Goal: Task Accomplishment & Management: Manage account settings

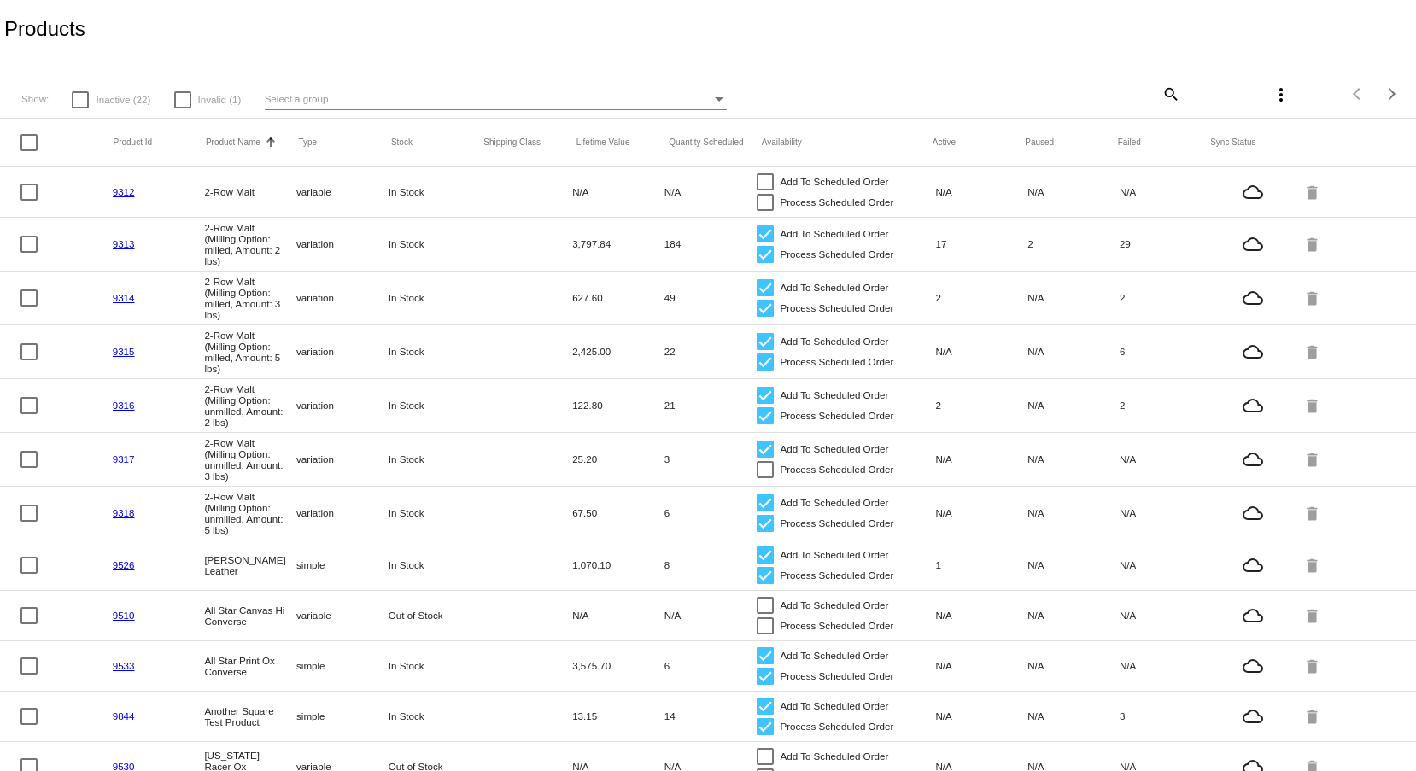
click at [1160, 89] on mat-icon "search" at bounding box center [1170, 93] width 21 height 26
click at [1100, 96] on input "Search" at bounding box center [1063, 92] width 235 height 14
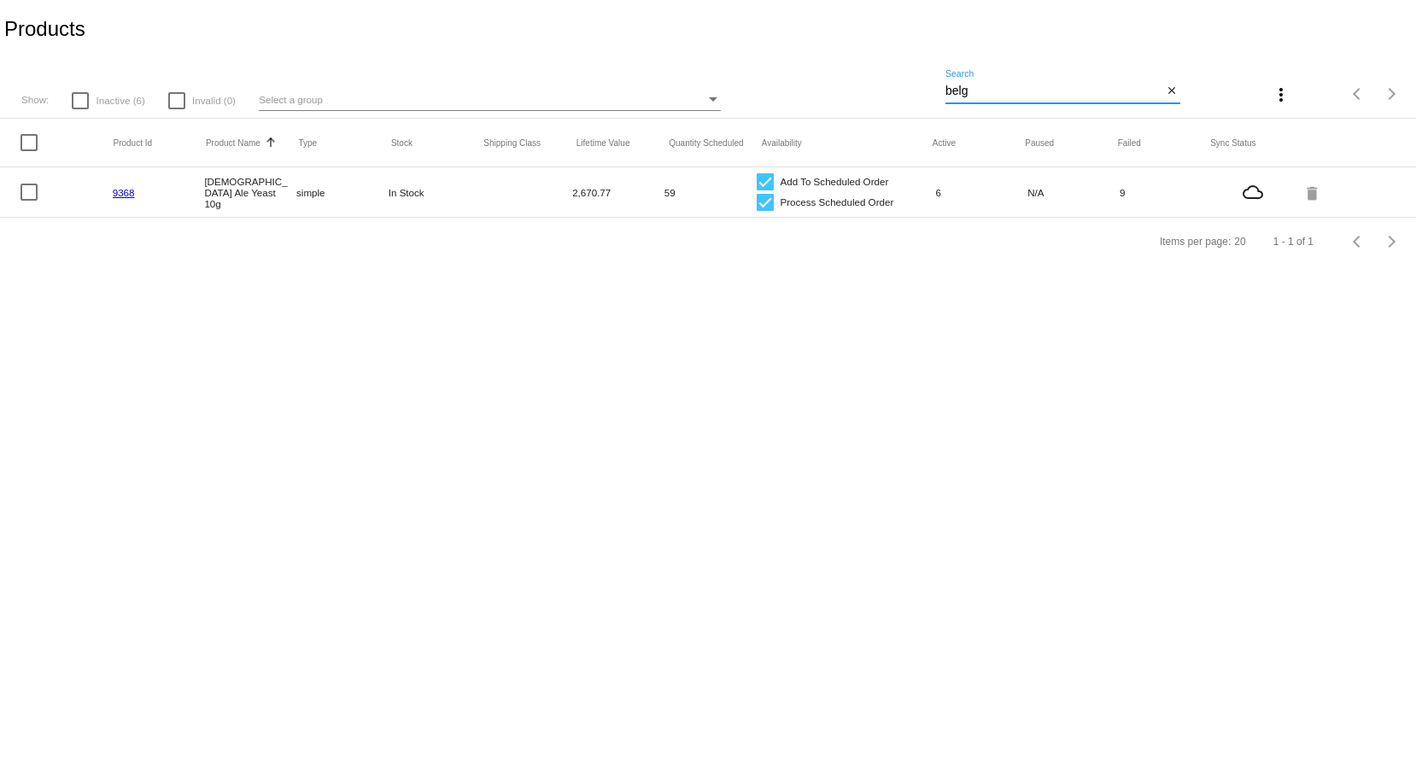
type input "belg"
click at [132, 191] on link "9368" at bounding box center [124, 192] width 22 height 11
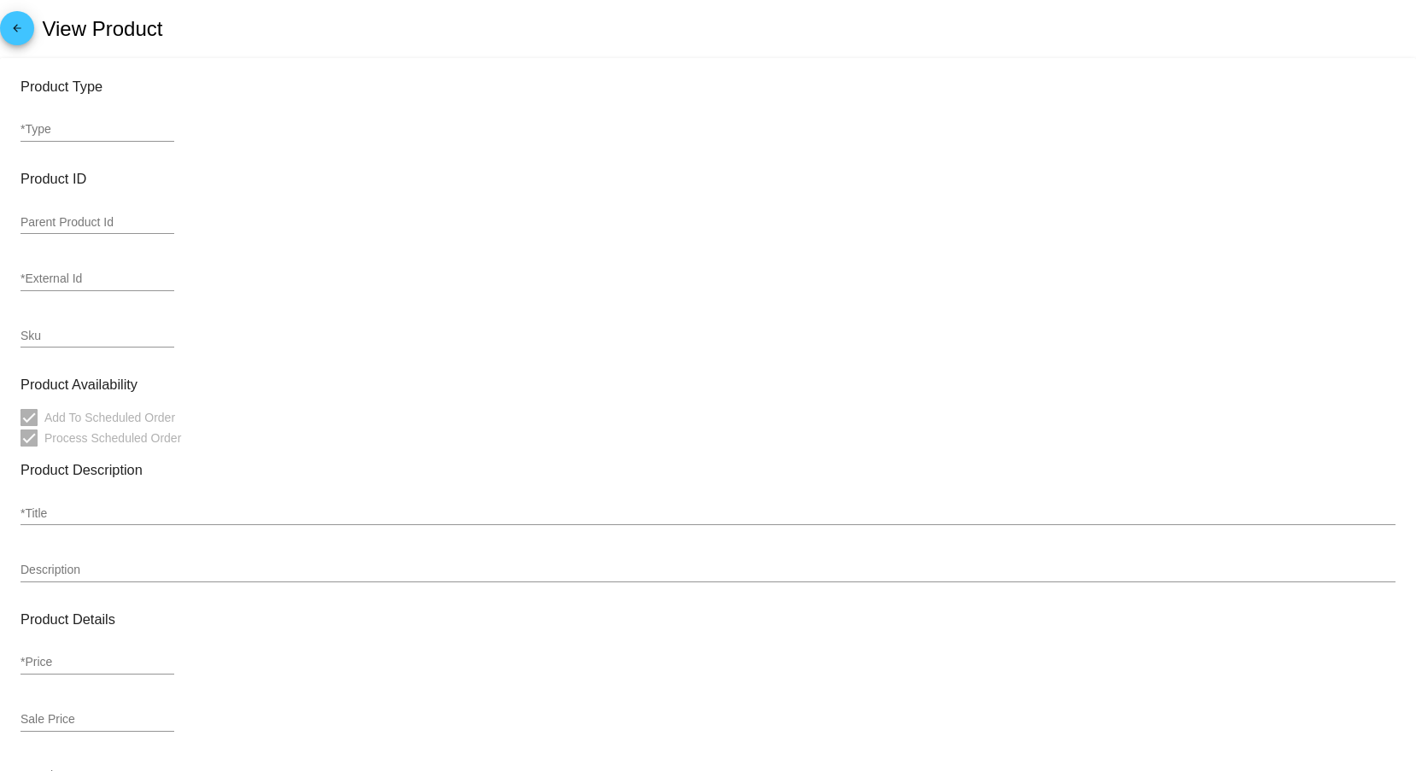
type input "simple"
type input "9368"
type input "[DEMOGRAPHIC_DATA] Ale Yeast 10g"
type input "<p>Belgian Ale Yeast is an exceptional top-fermenting yeast creating highly cha…"
type input "7.25"
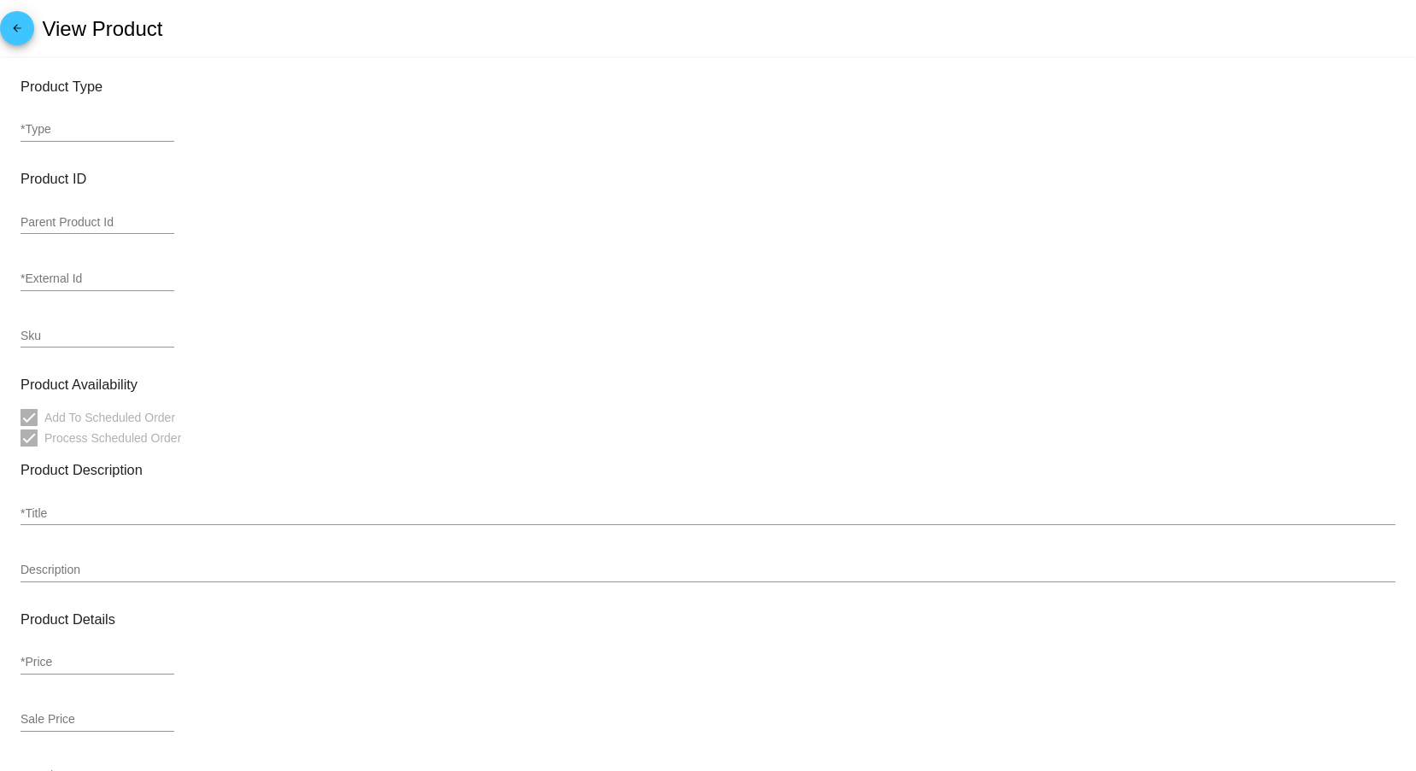
type input "6.53"
type input "1"
type input "Inch"
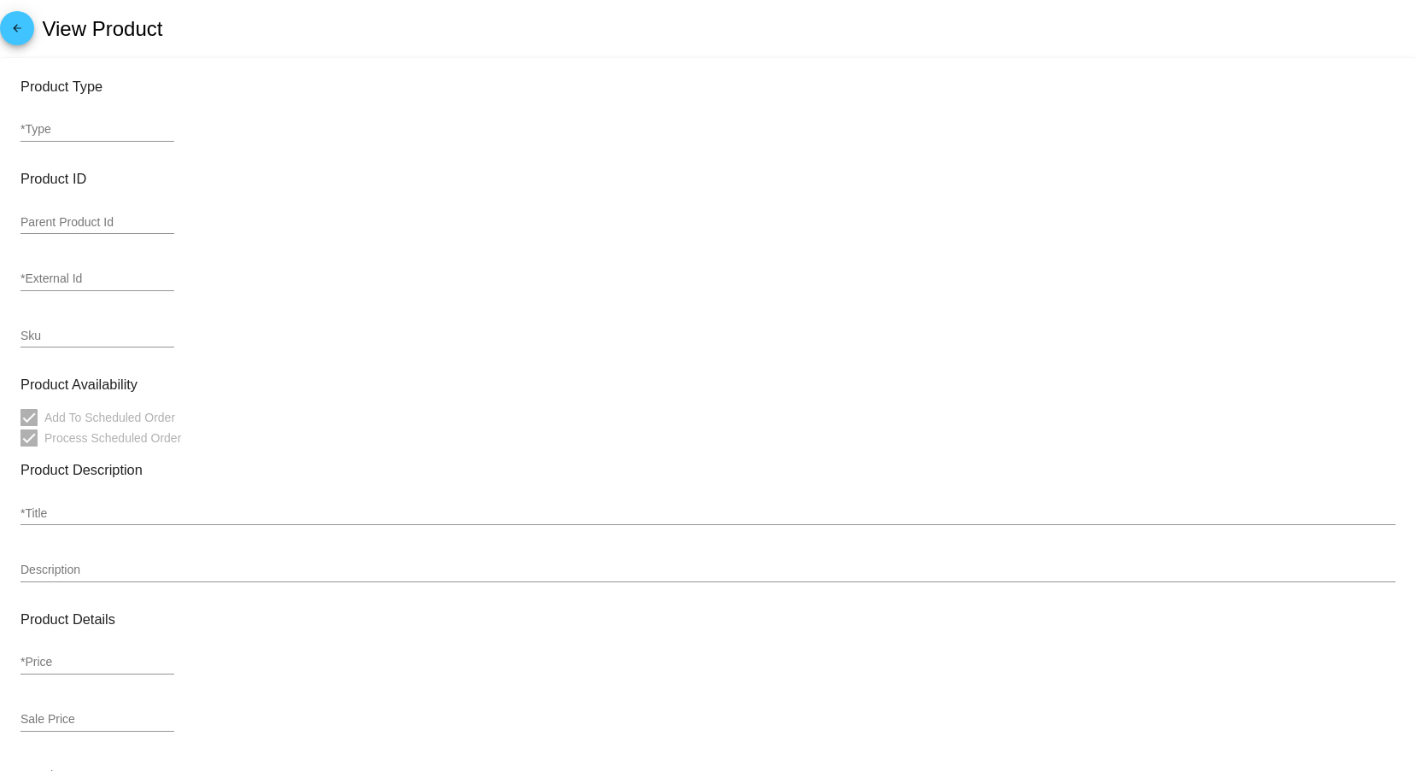
type input "0.25"
type input "In Stock"
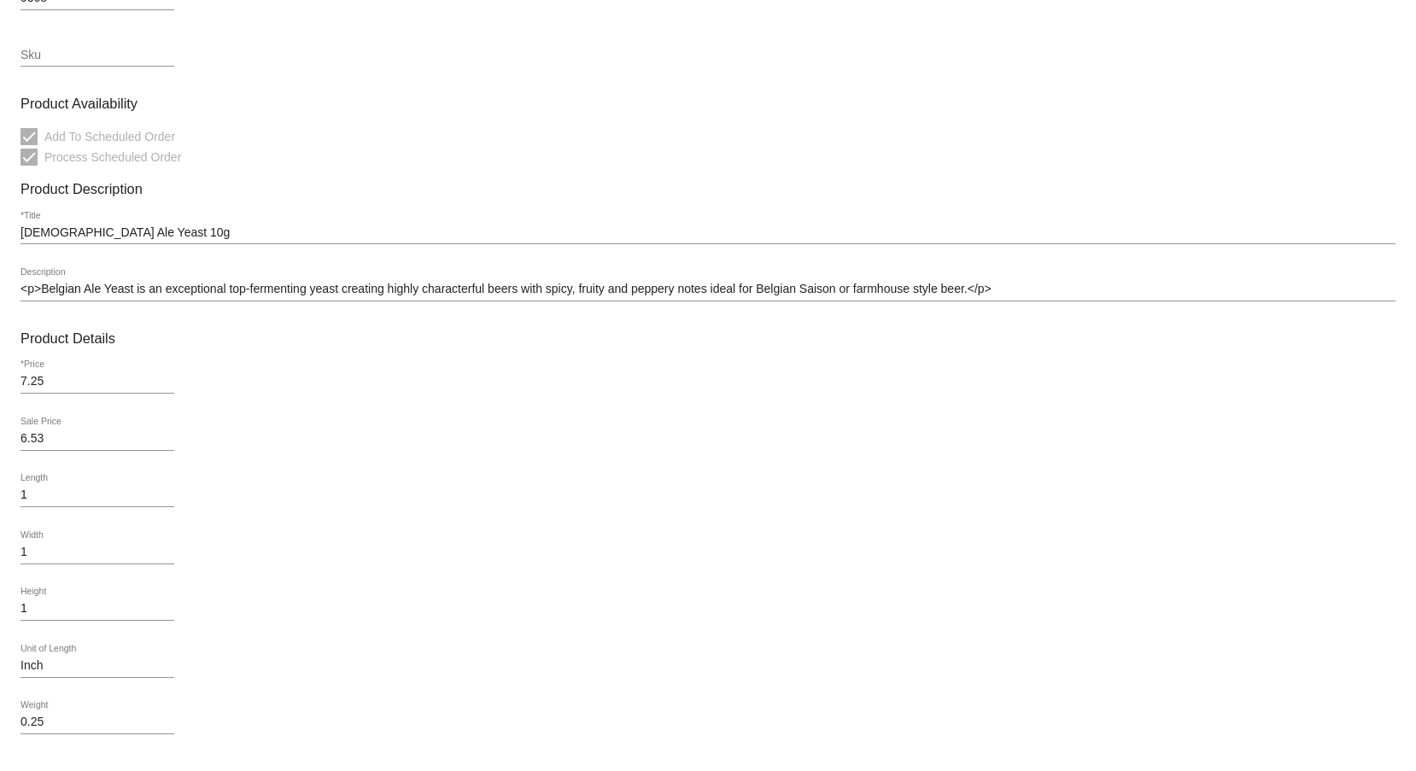
scroll to position [256, 0]
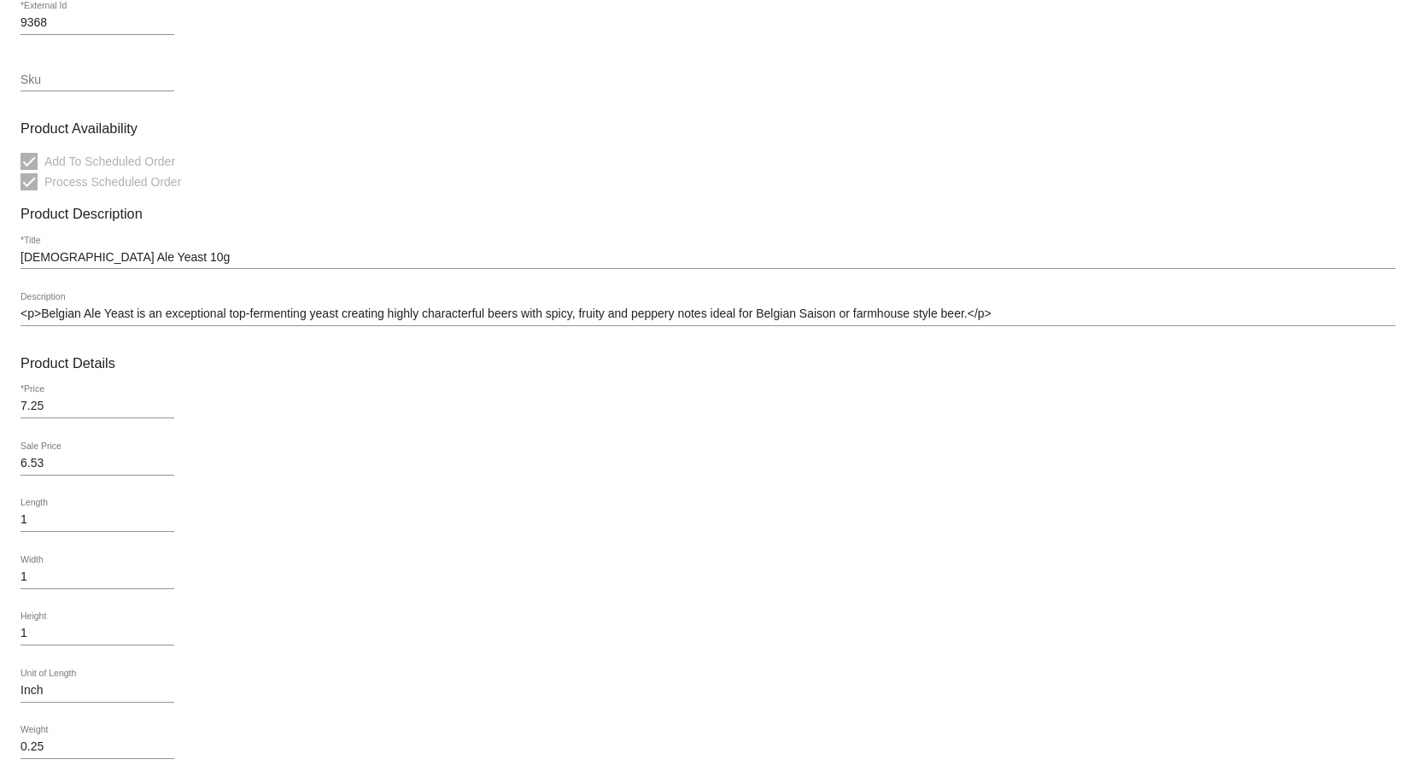
click at [224, 265] on input "[DEMOGRAPHIC_DATA] Ale Yeast 10g" at bounding box center [708, 258] width 1375 height 14
click at [211, 249] on div "[DEMOGRAPHIC_DATA] Ale Yeast 10g *Title" at bounding box center [708, 252] width 1375 height 33
click at [201, 250] on div "[DEMOGRAPHIC_DATA] Ale Yeast 10g *Title" at bounding box center [708, 252] width 1375 height 33
drag, startPoint x: 235, startPoint y: 265, endPoint x: 284, endPoint y: 265, distance: 49.5
click at [269, 265] on input "[DEMOGRAPHIC_DATA] Ale Yeast 10g" at bounding box center [708, 258] width 1375 height 14
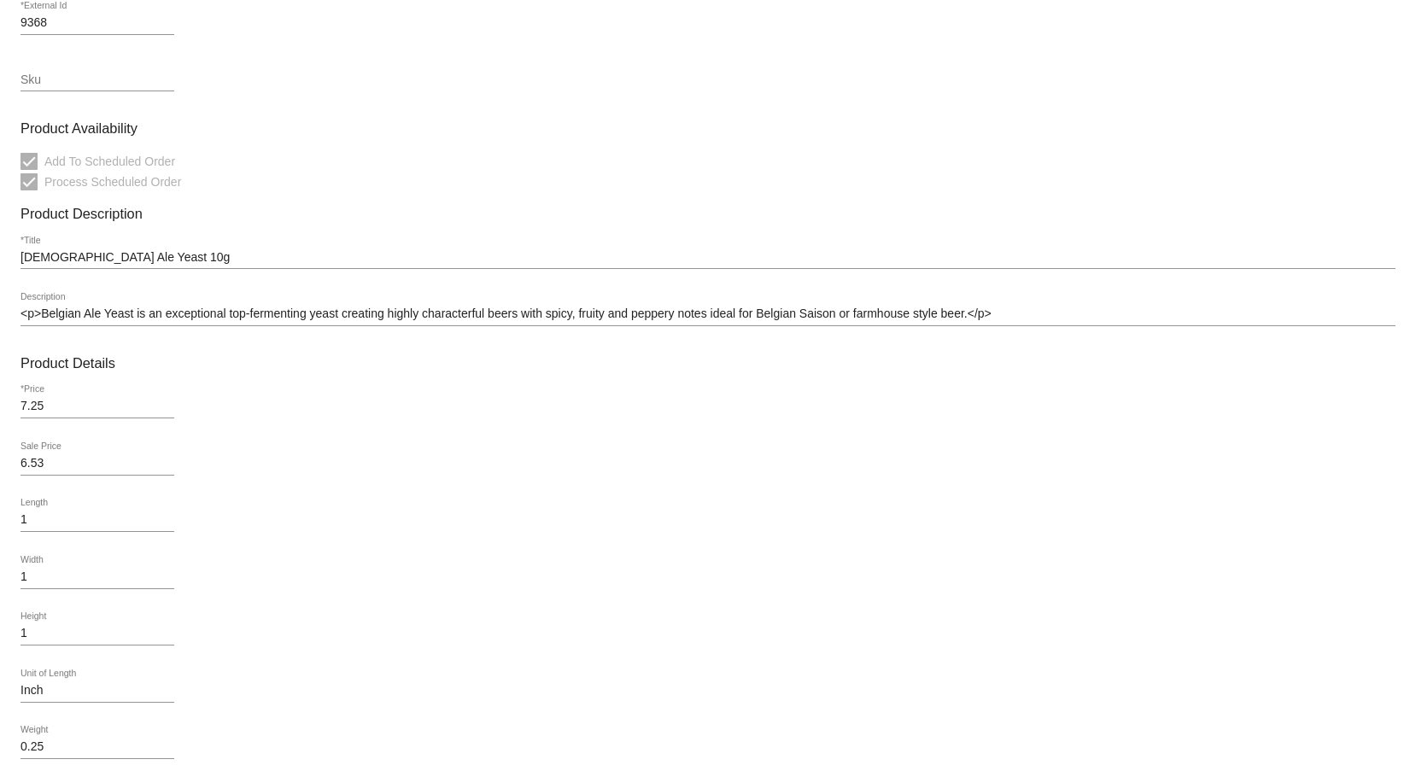
click at [284, 265] on input "[DEMOGRAPHIC_DATA] Ale Yeast 10g" at bounding box center [708, 258] width 1375 height 14
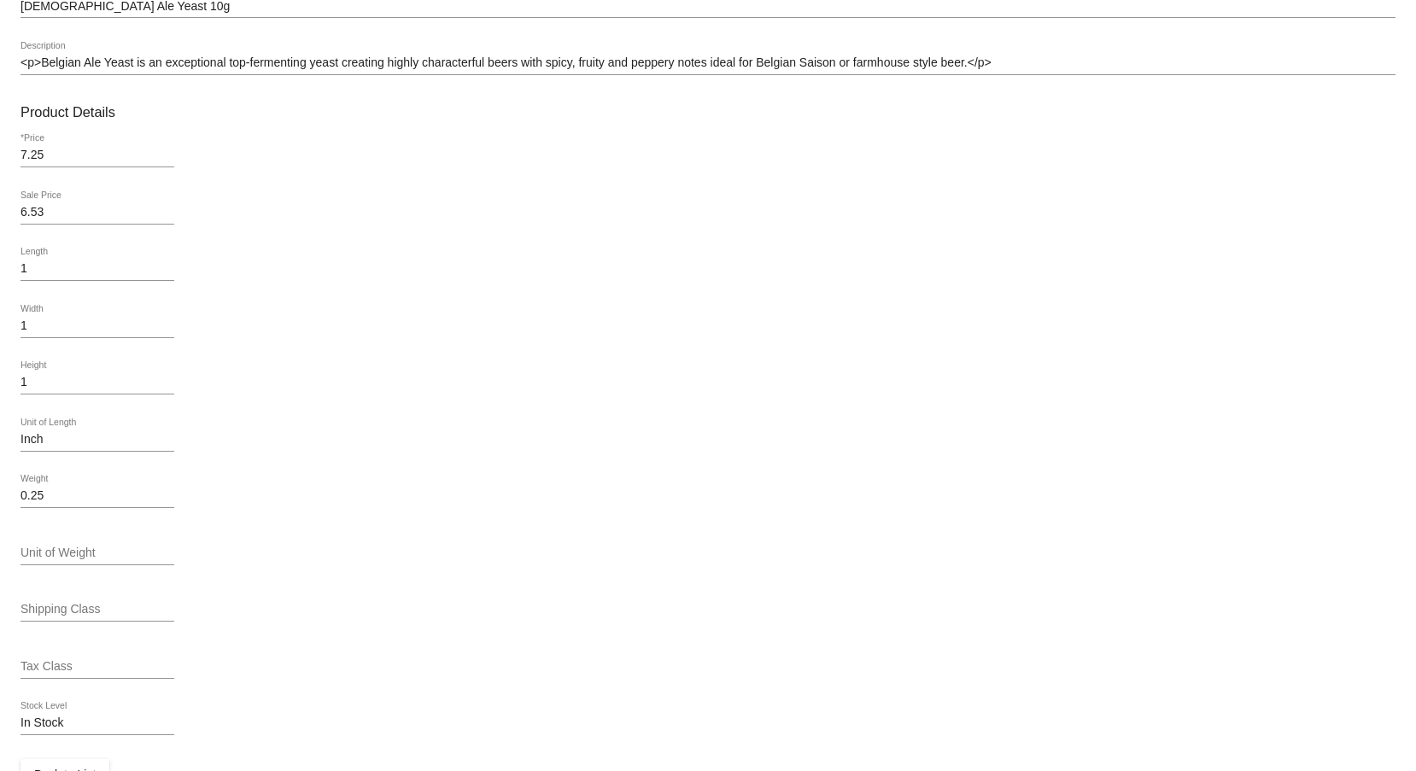
scroll to position [565, 0]
